Goal: Information Seeking & Learning: Learn about a topic

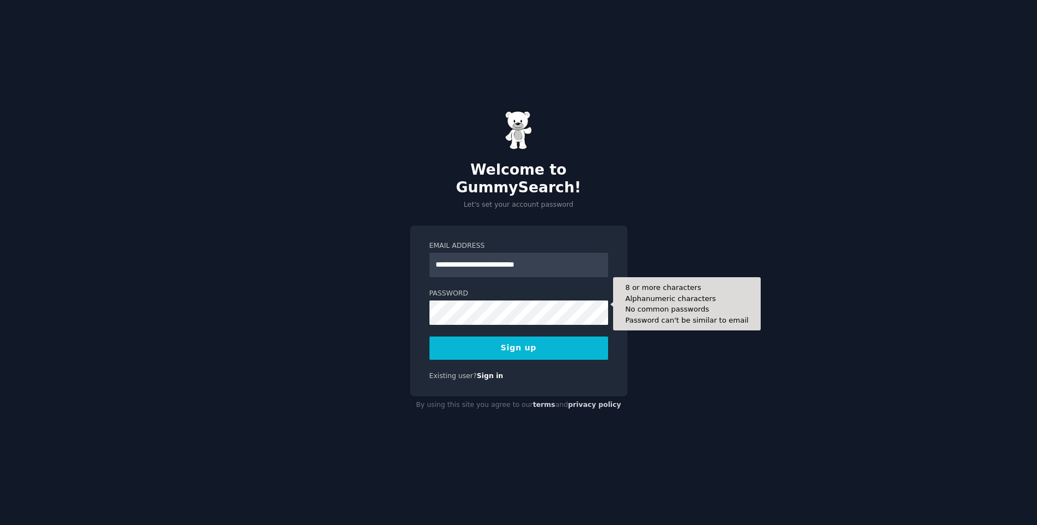
type input "**********"
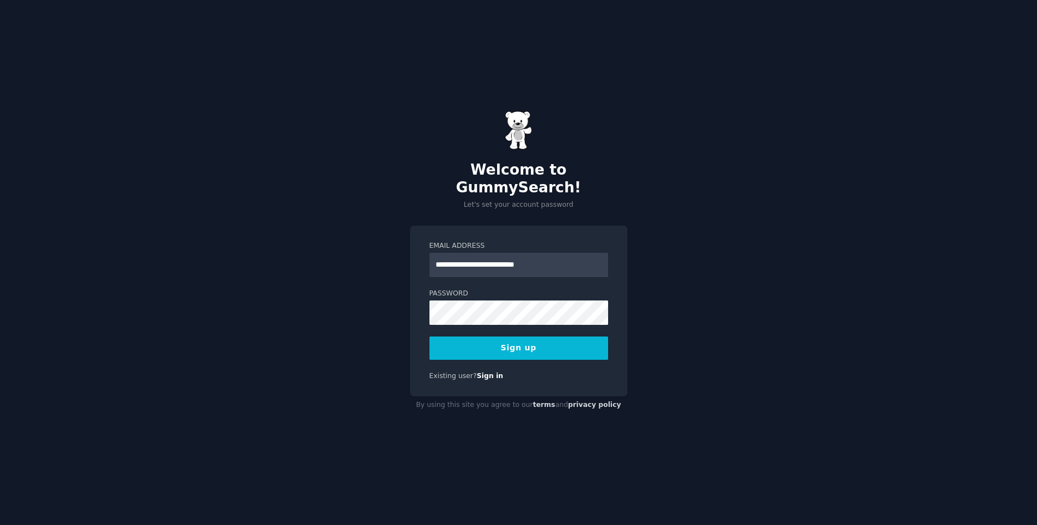
click at [496, 340] on button "Sign up" at bounding box center [518, 348] width 179 height 23
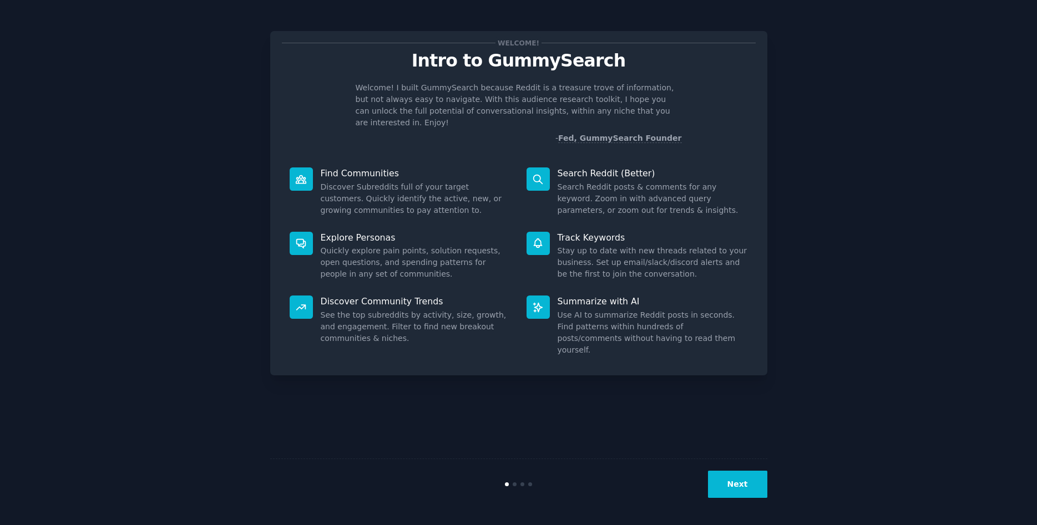
click at [730, 485] on button "Next" at bounding box center [737, 484] width 59 height 27
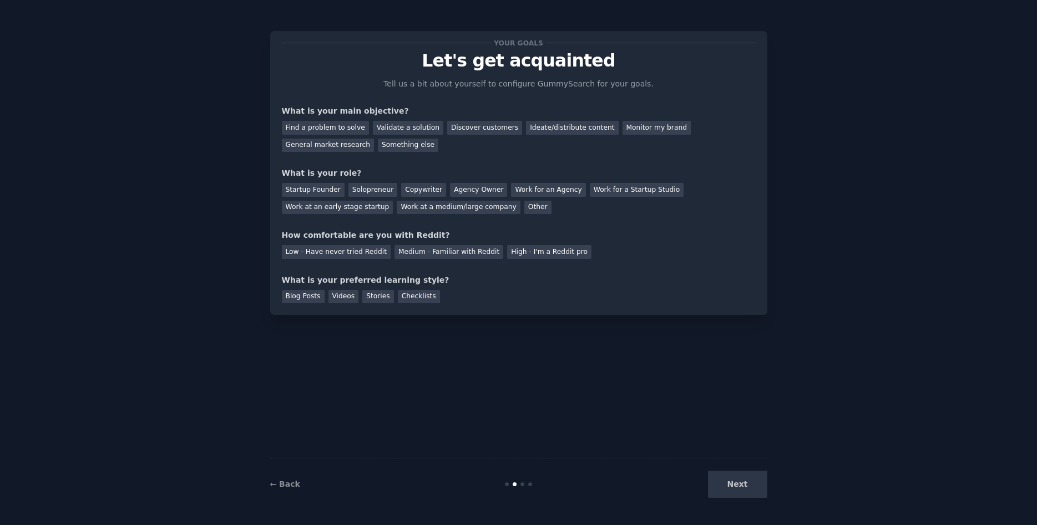
click at [730, 485] on div "Next" at bounding box center [684, 484] width 166 height 27
click at [378, 149] on div "Something else" at bounding box center [408, 146] width 60 height 14
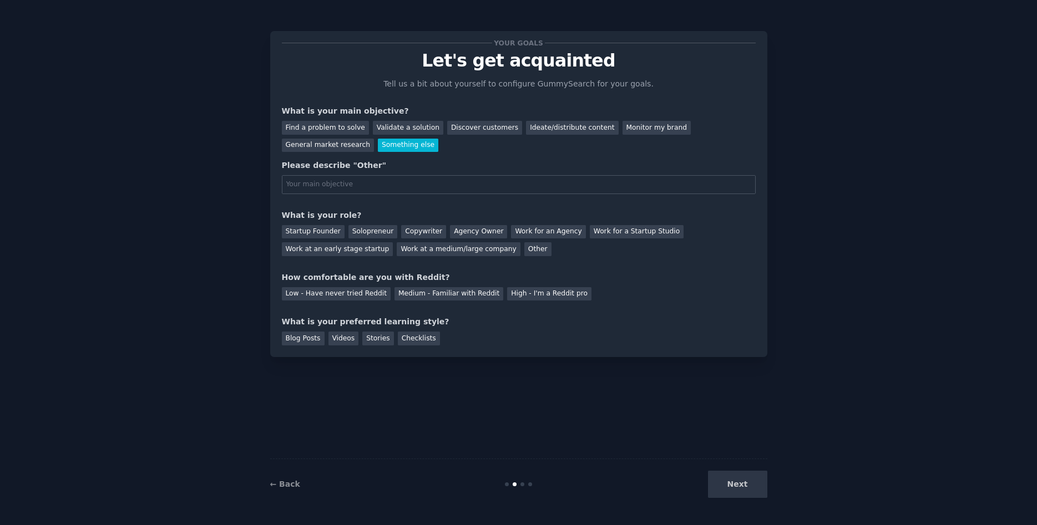
click at [415, 188] on input "text" at bounding box center [519, 184] width 474 height 19
type input "I"
type input "invites codes"
click at [524, 244] on div "Other" at bounding box center [537, 249] width 27 height 14
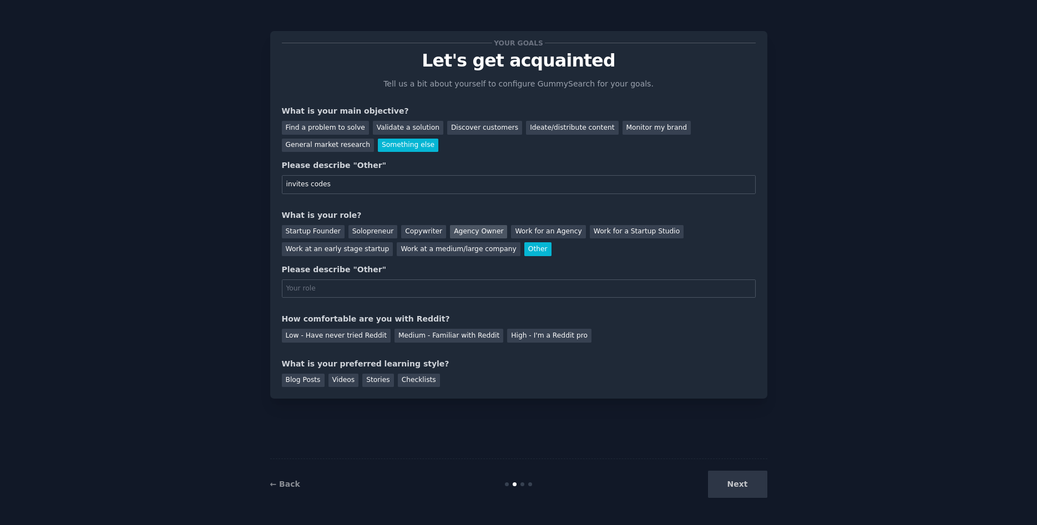
click at [456, 236] on div "Agency Owner" at bounding box center [478, 232] width 57 height 14
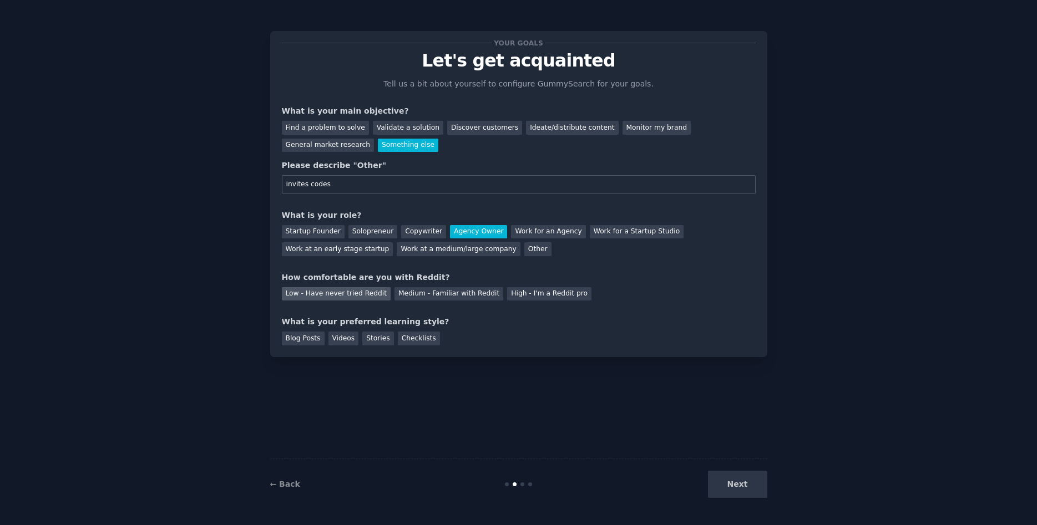
click at [347, 297] on div "Low - Have never tried Reddit" at bounding box center [336, 294] width 109 height 14
click at [411, 336] on div "Checklists" at bounding box center [419, 339] width 42 height 14
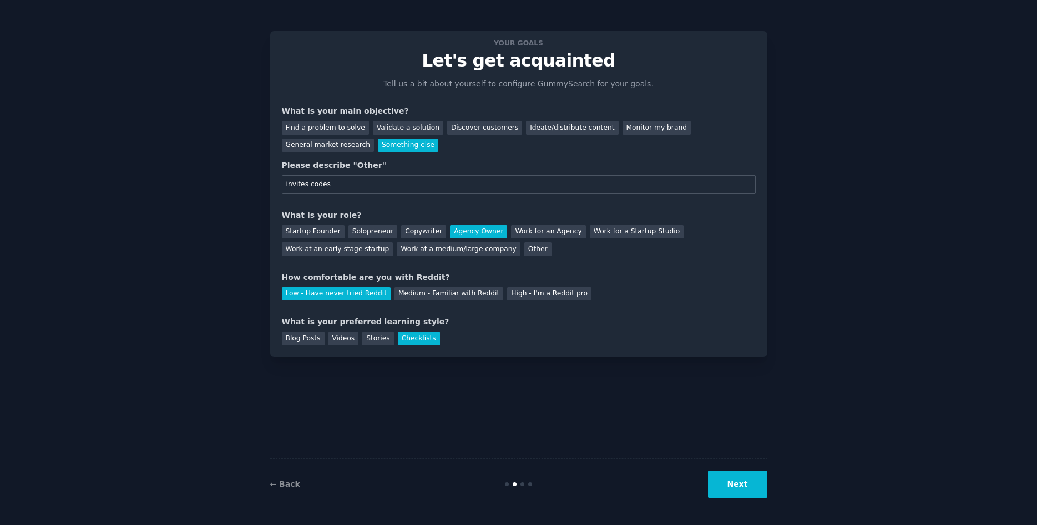
click at [732, 483] on button "Next" at bounding box center [737, 484] width 59 height 27
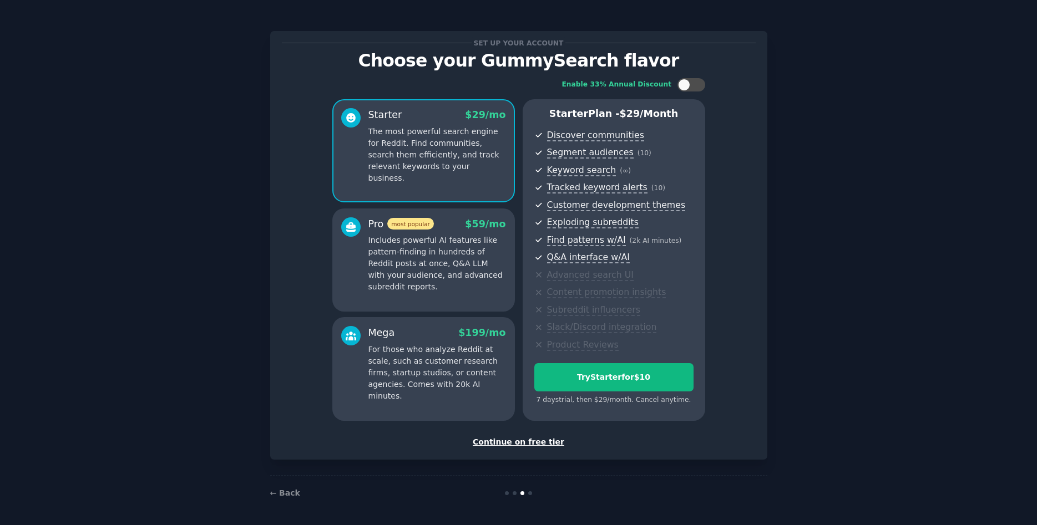
click at [529, 439] on div "Continue on free tier" at bounding box center [519, 443] width 474 height 12
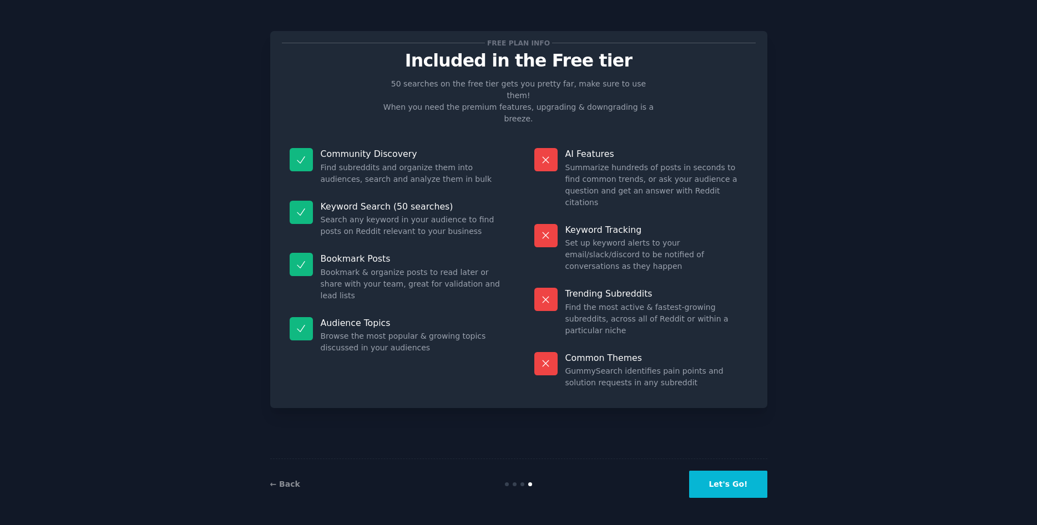
click at [727, 484] on button "Let's Go!" at bounding box center [728, 484] width 78 height 27
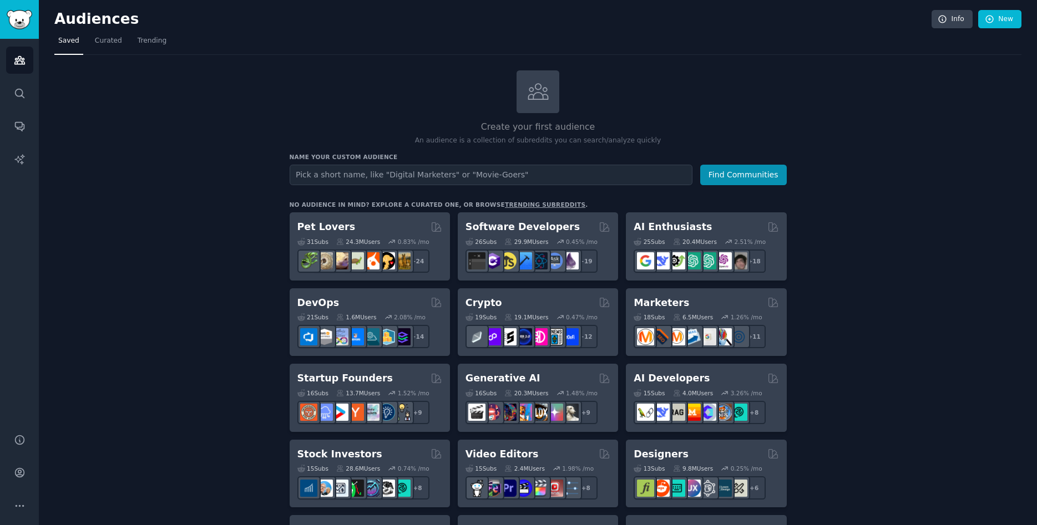
click at [430, 171] on input "text" at bounding box center [491, 175] width 403 height 21
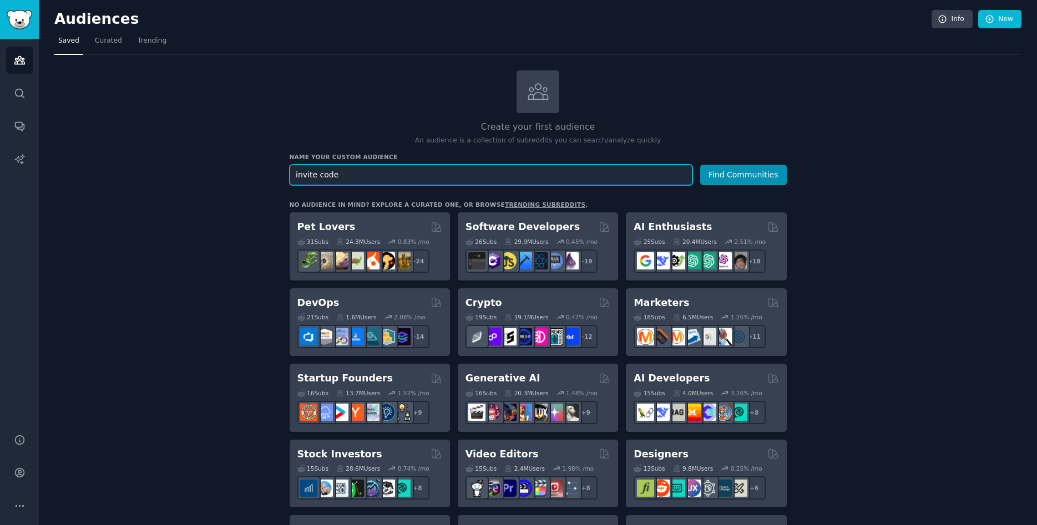
type input "invite code"
click at [700, 165] on button "Find Communities" at bounding box center [743, 175] width 87 height 21
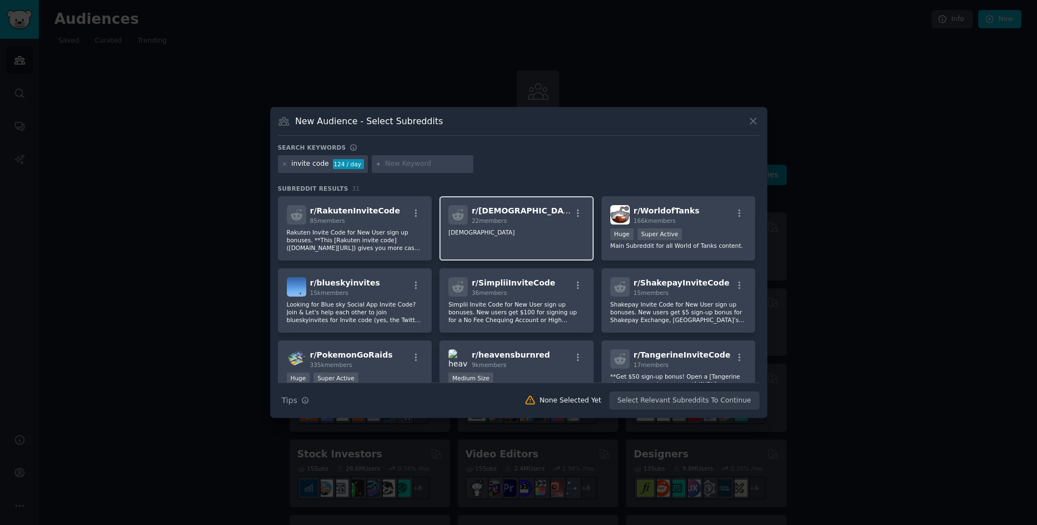
click at [509, 217] on div "22 members" at bounding box center [521, 221] width 99 height 8
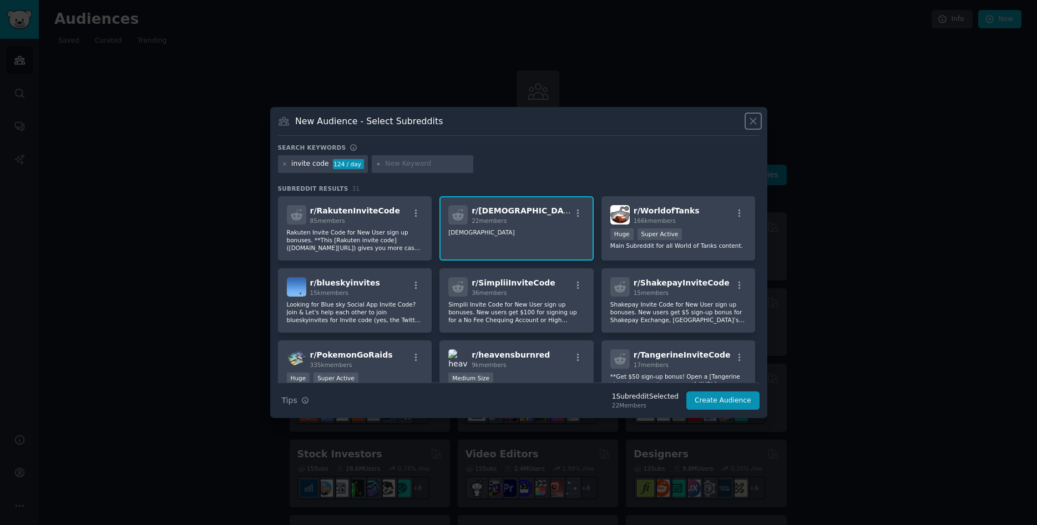
click at [752, 123] on icon at bounding box center [753, 122] width 6 height 6
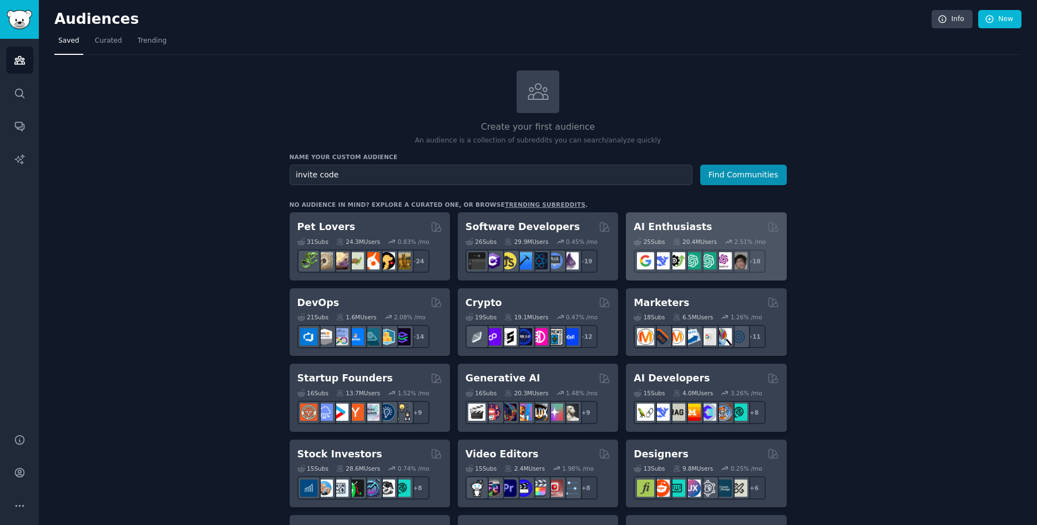
click at [690, 232] on h2 "AI Enthusiasts" at bounding box center [673, 227] width 78 height 14
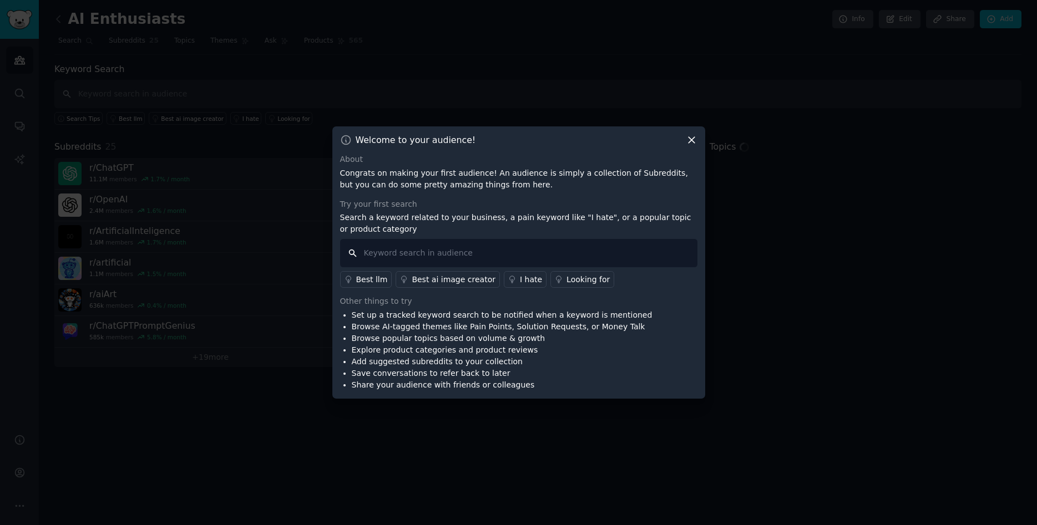
click at [418, 249] on input "text" at bounding box center [518, 253] width 357 height 28
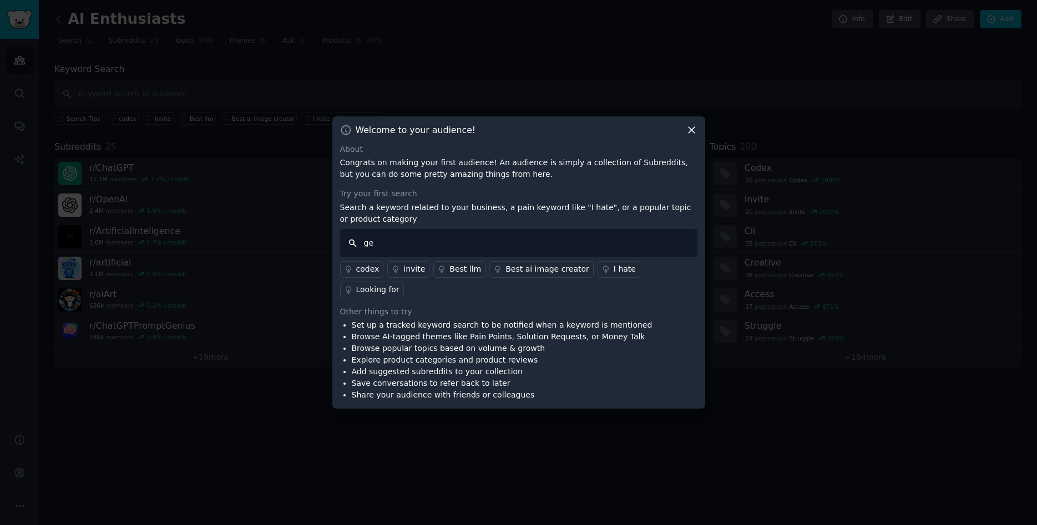
type input "get"
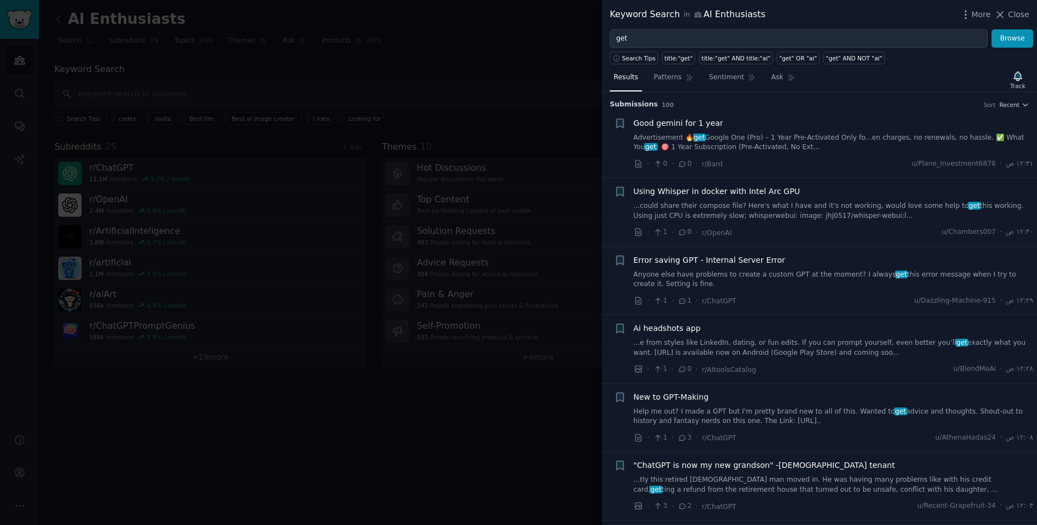
click at [691, 124] on span "Good gemini for 1 year" at bounding box center [679, 124] width 90 height 12
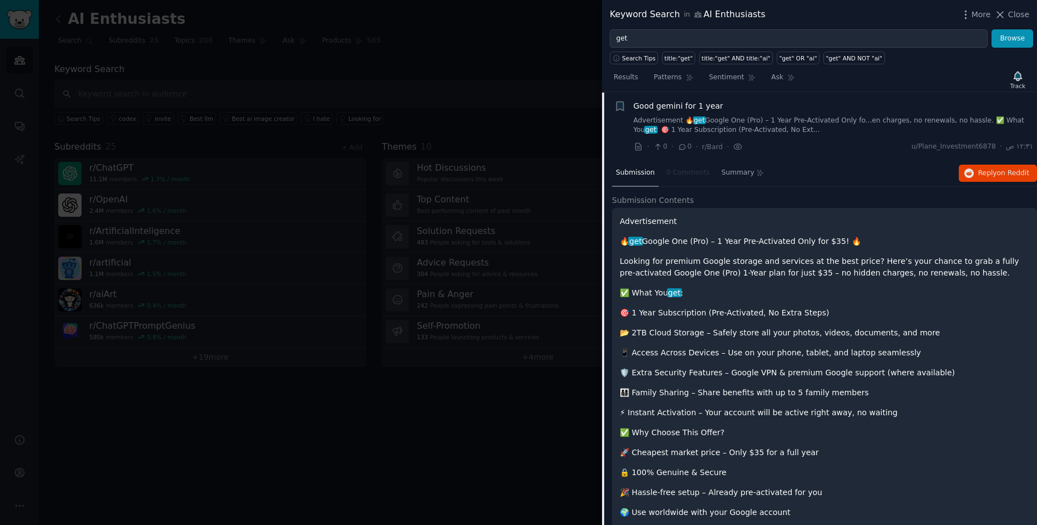
scroll to position [18, 0]
drag, startPoint x: 604, startPoint y: 185, endPoint x: 611, endPoint y: 225, distance: 40.6
click at [611, 225] on div "Submission 0 Comments Summary Reply on Reddit Submission Contents Advertisement…" at bounding box center [819, 418] width 435 height 516
click at [758, 270] on p "Looking for premium Google storage and services at the best price? Here’s your …" at bounding box center [824, 266] width 409 height 23
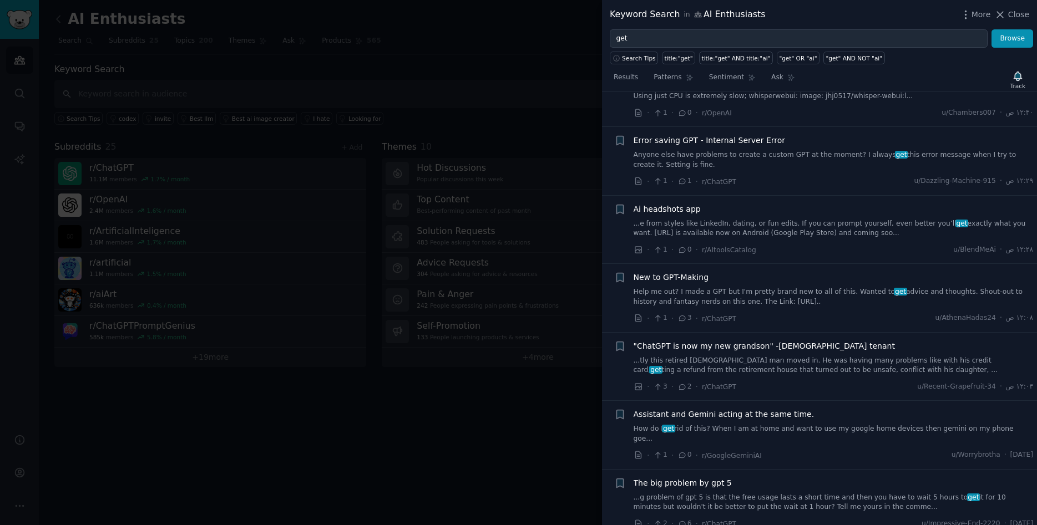
scroll to position [650, 0]
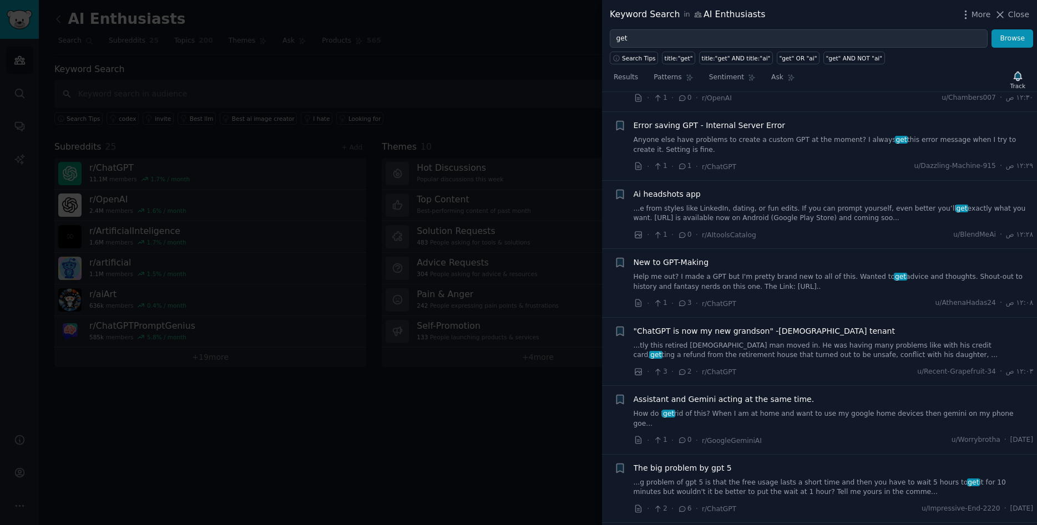
click at [296, 83] on div at bounding box center [518, 262] width 1037 height 525
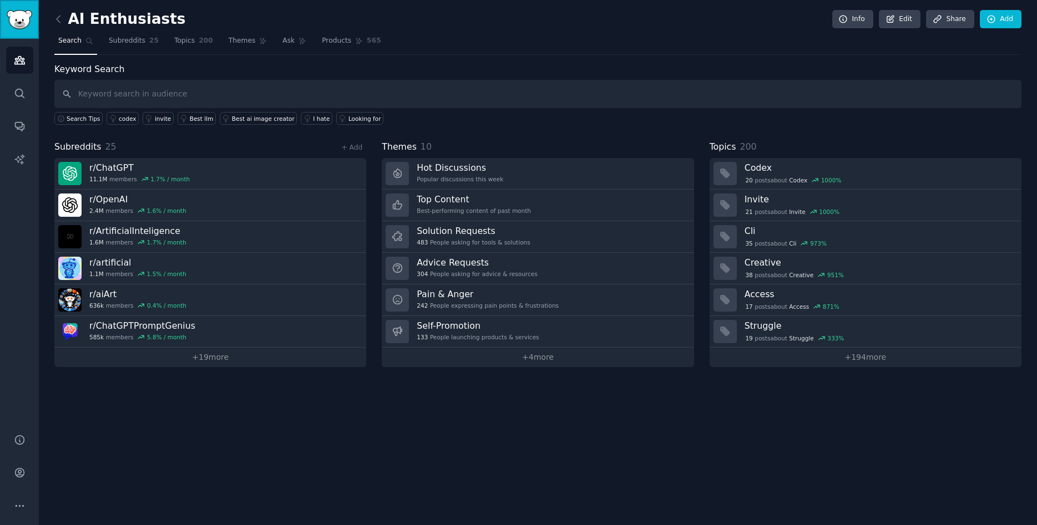
click at [18, 24] on img "Sidebar" at bounding box center [20, 19] width 26 height 19
